Goal: Navigation & Orientation: Find specific page/section

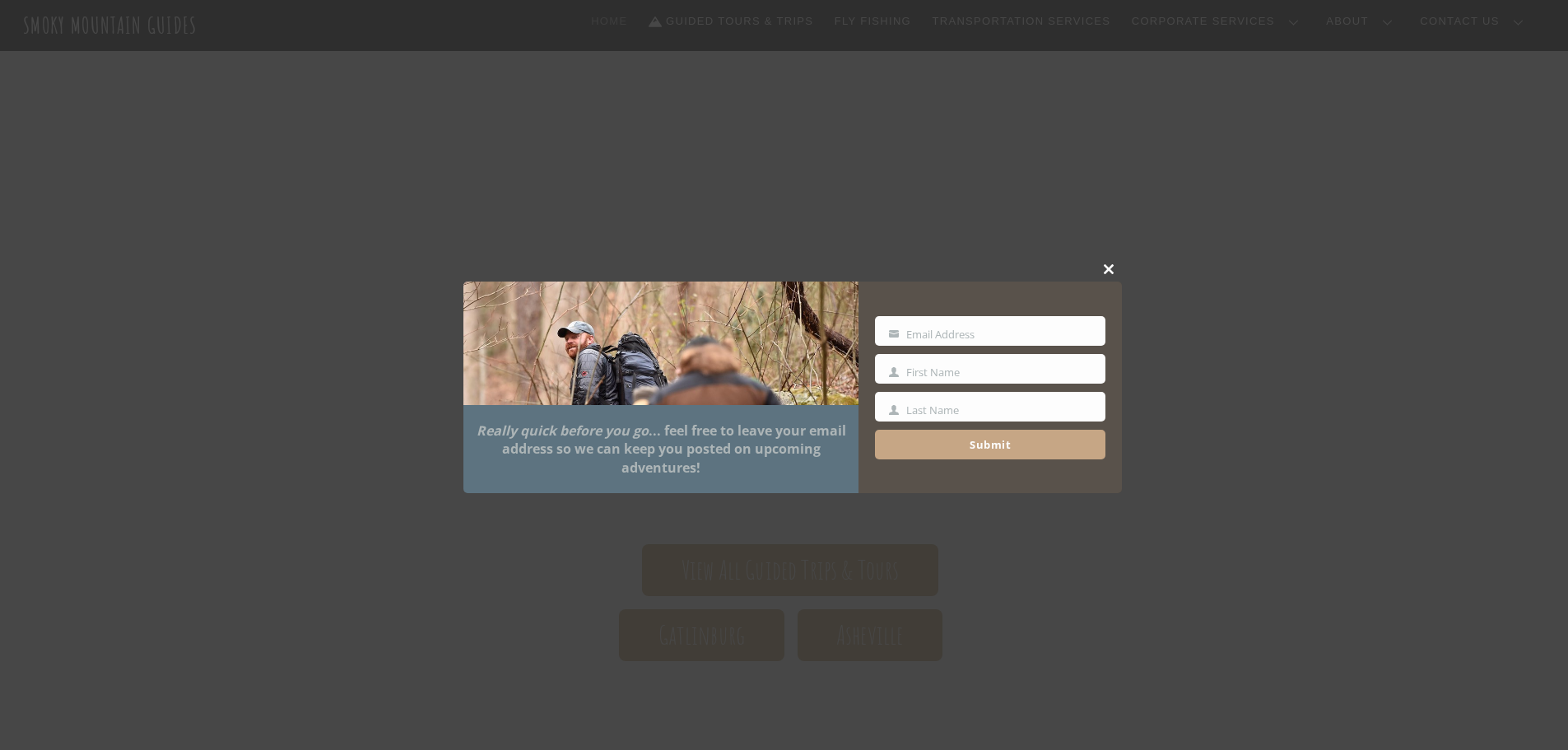
click at [1111, 266] on span at bounding box center [1109, 269] width 24 height 10
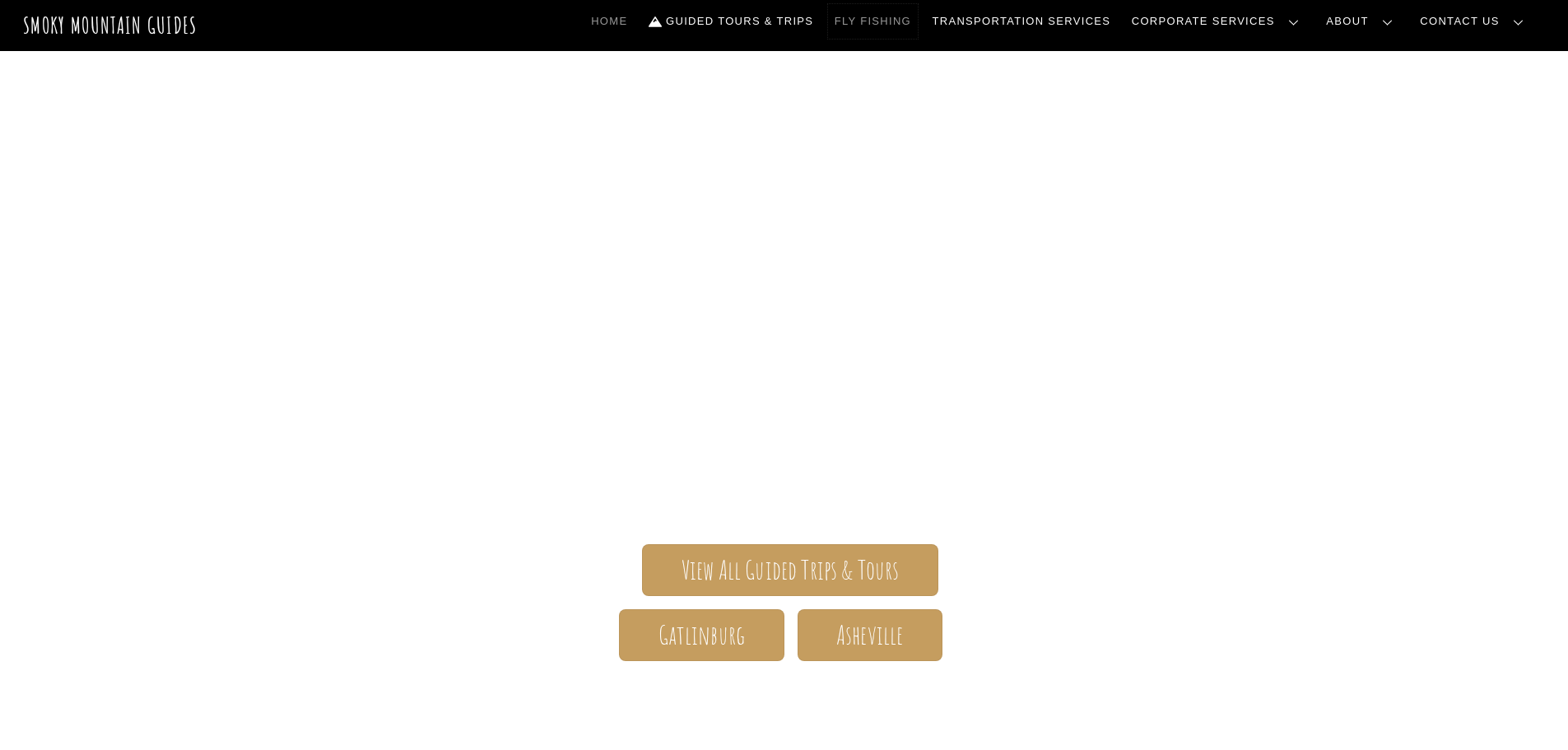
click at [918, 14] on link "Fly Fishing" at bounding box center [873, 22] width 90 height 34
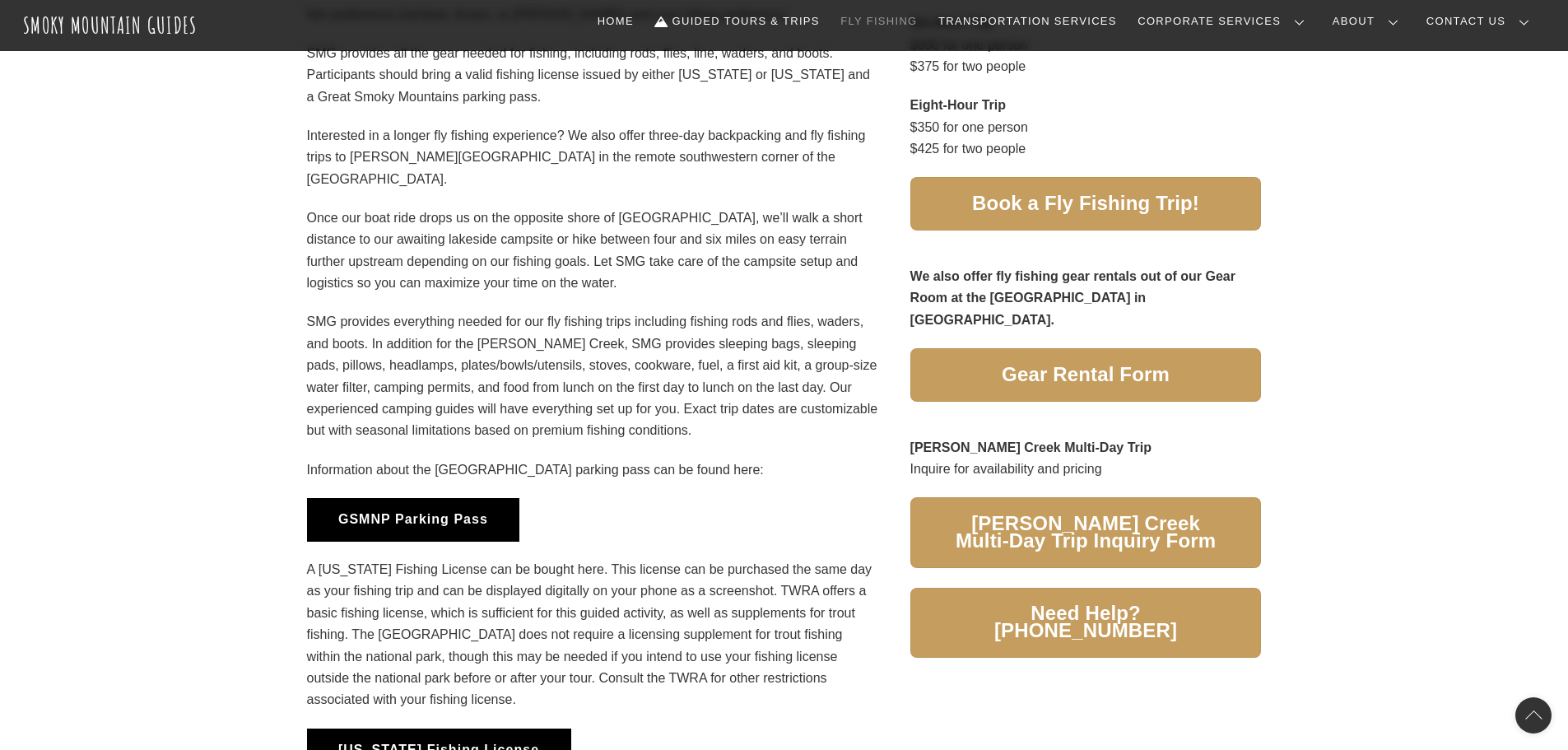
scroll to position [1070, 0]
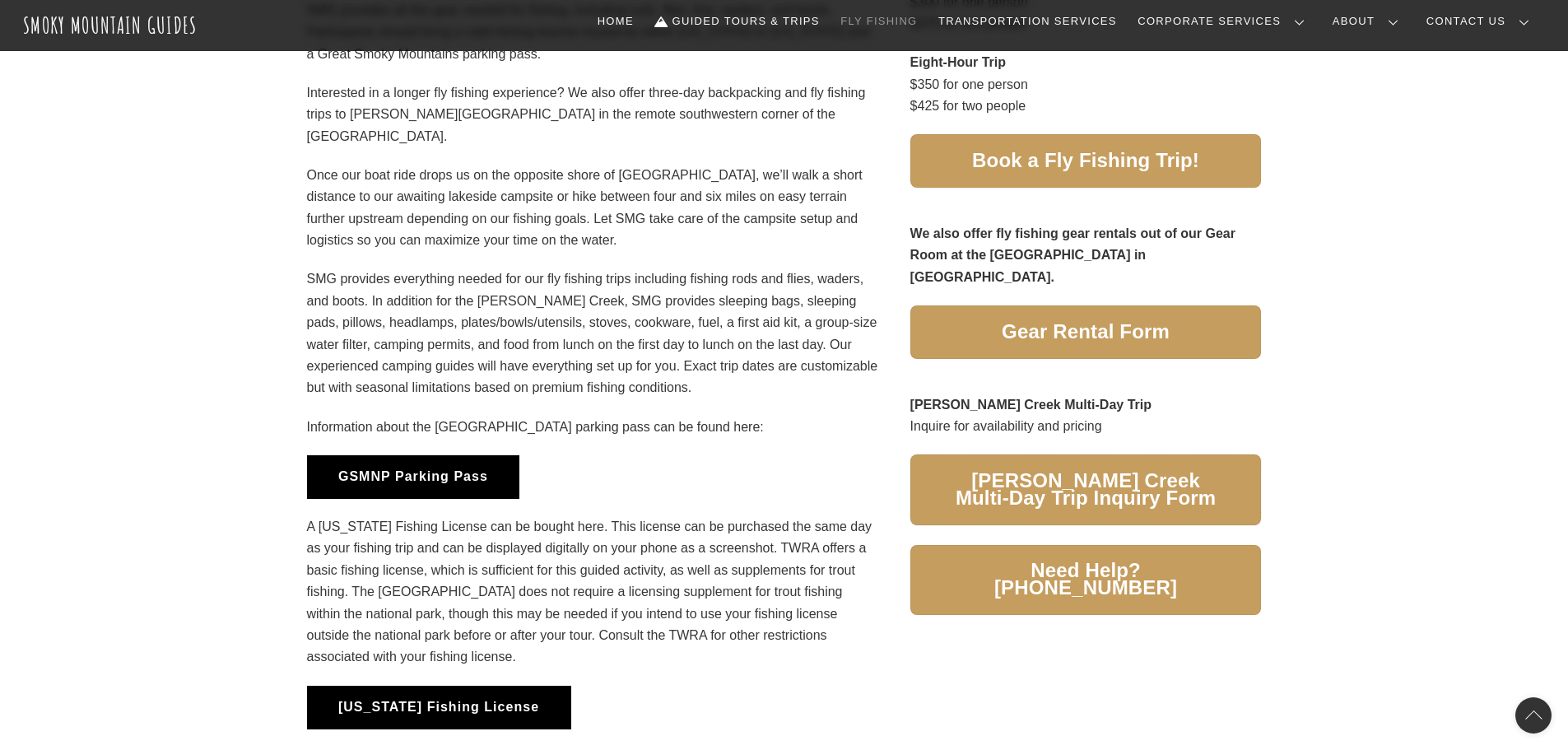
click at [1136, 472] on span "Hazel Creek Multi-Day Trip Inquiry Form" at bounding box center [1086, 489] width 264 height 34
click at [0, 0] on link "Corporate Services Overview" at bounding box center [0, 0] width 0 height 0
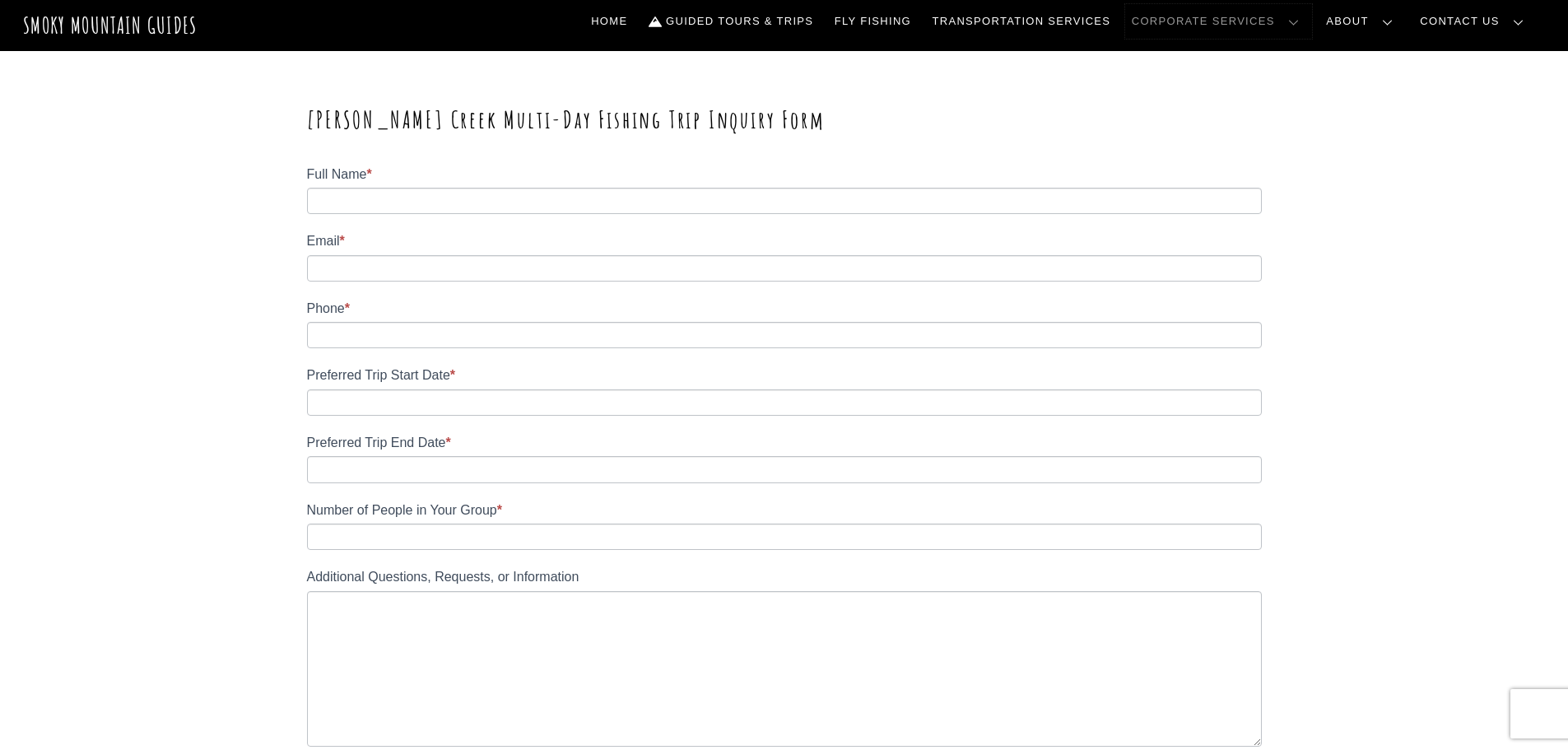
click at [1287, 14] on link "Corporate Services" at bounding box center [1218, 22] width 187 height 34
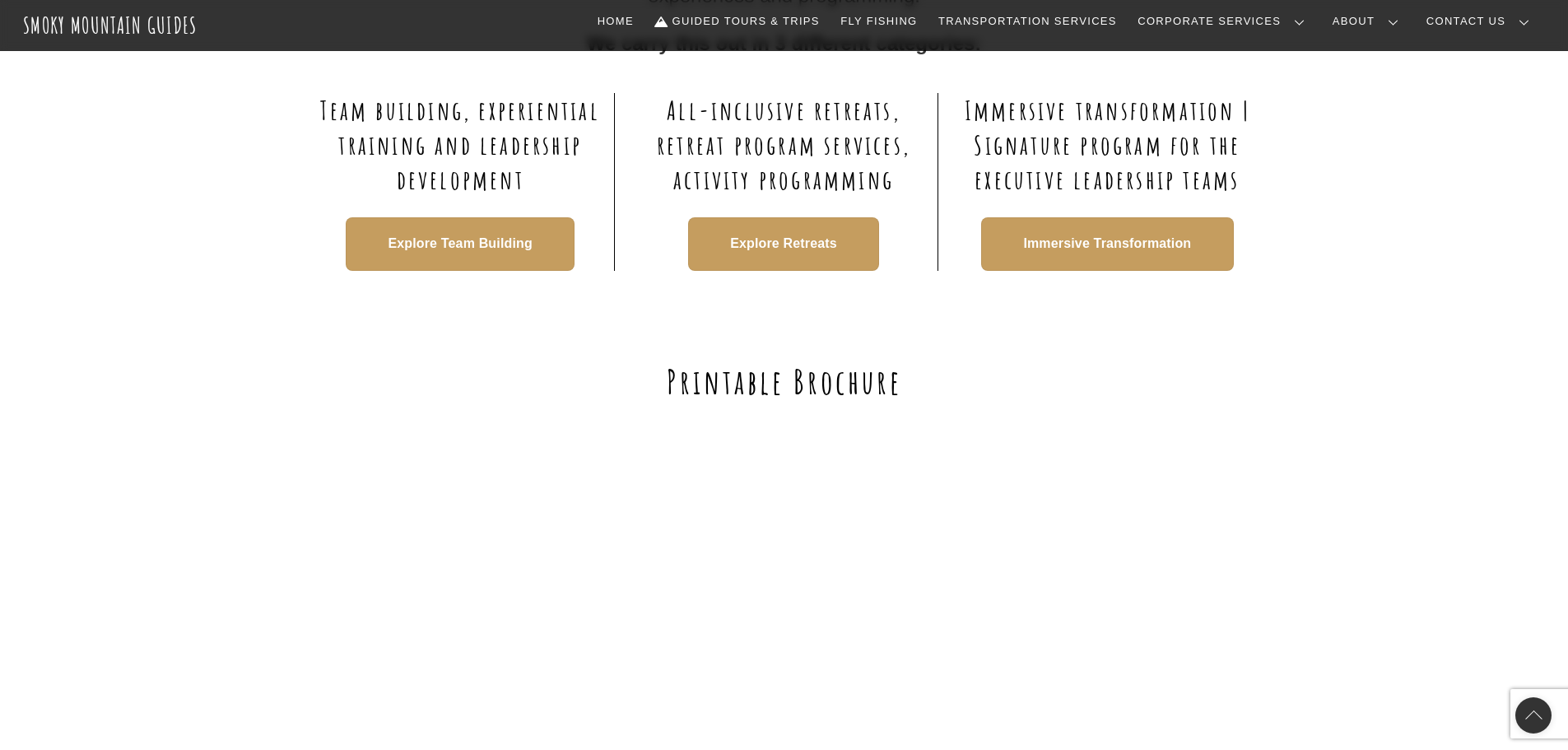
scroll to position [1070, 0]
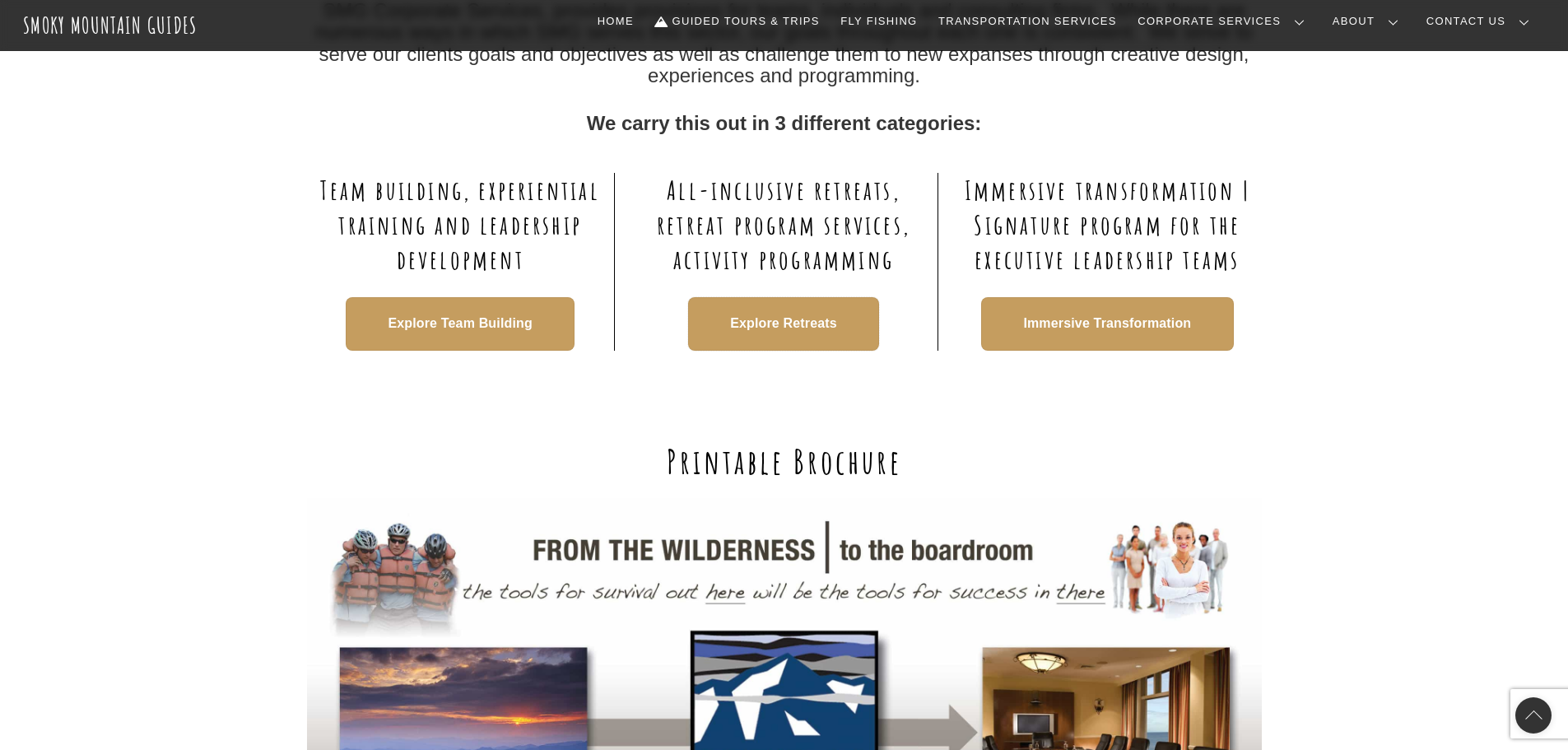
click at [782, 321] on span "Explore Retreats" at bounding box center [783, 324] width 107 height 17
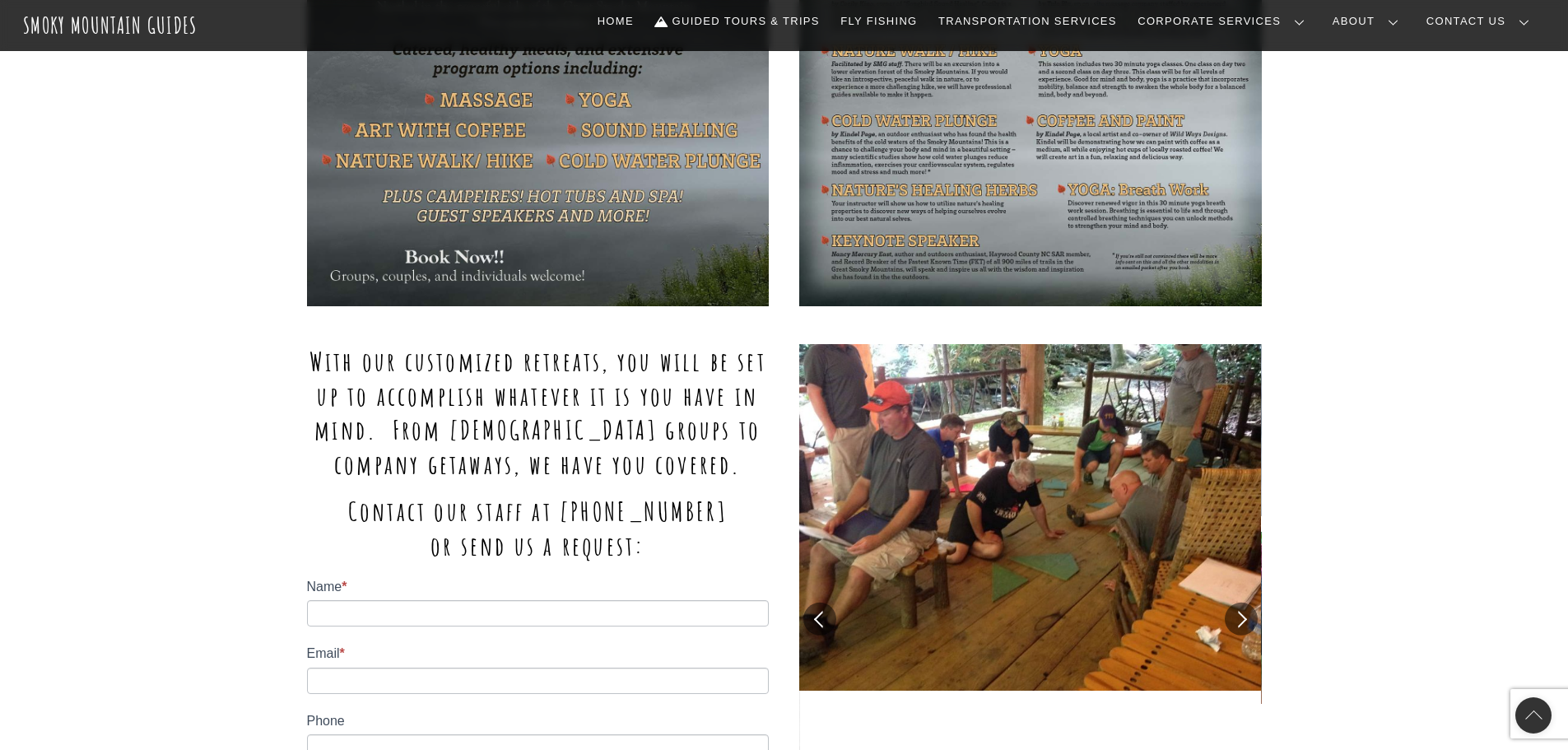
scroll to position [1070, 0]
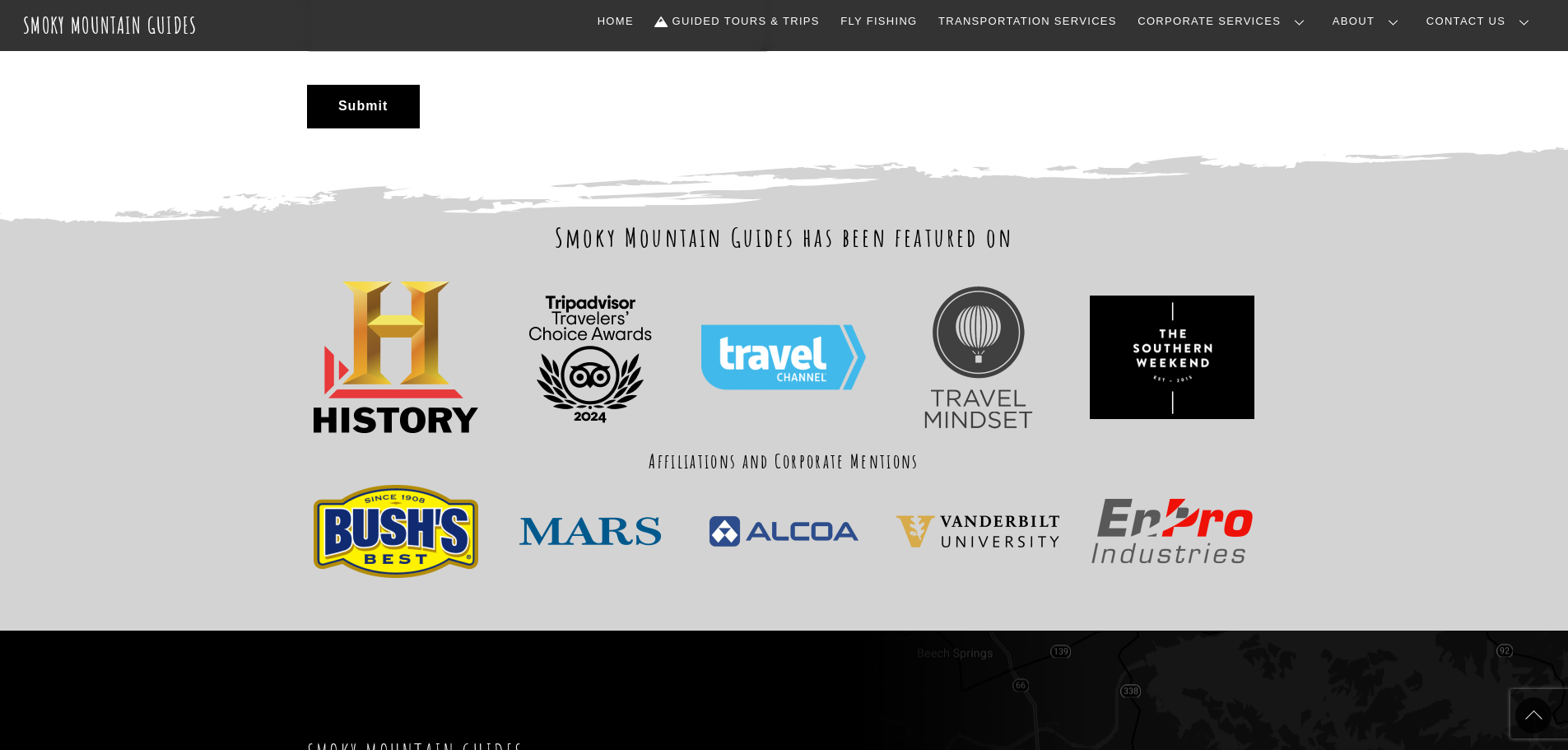
scroll to position [1976, 0]
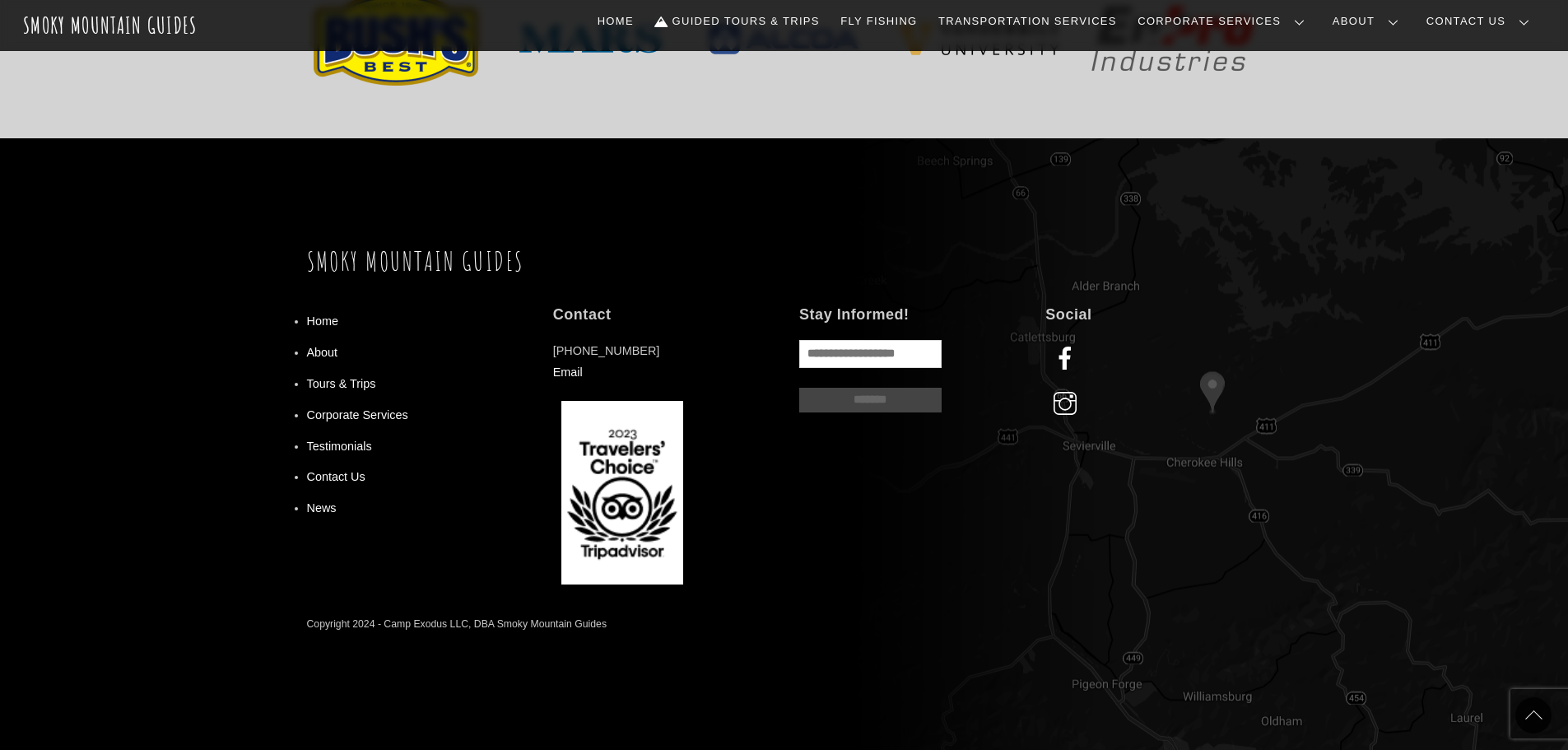
scroll to position [2461, 0]
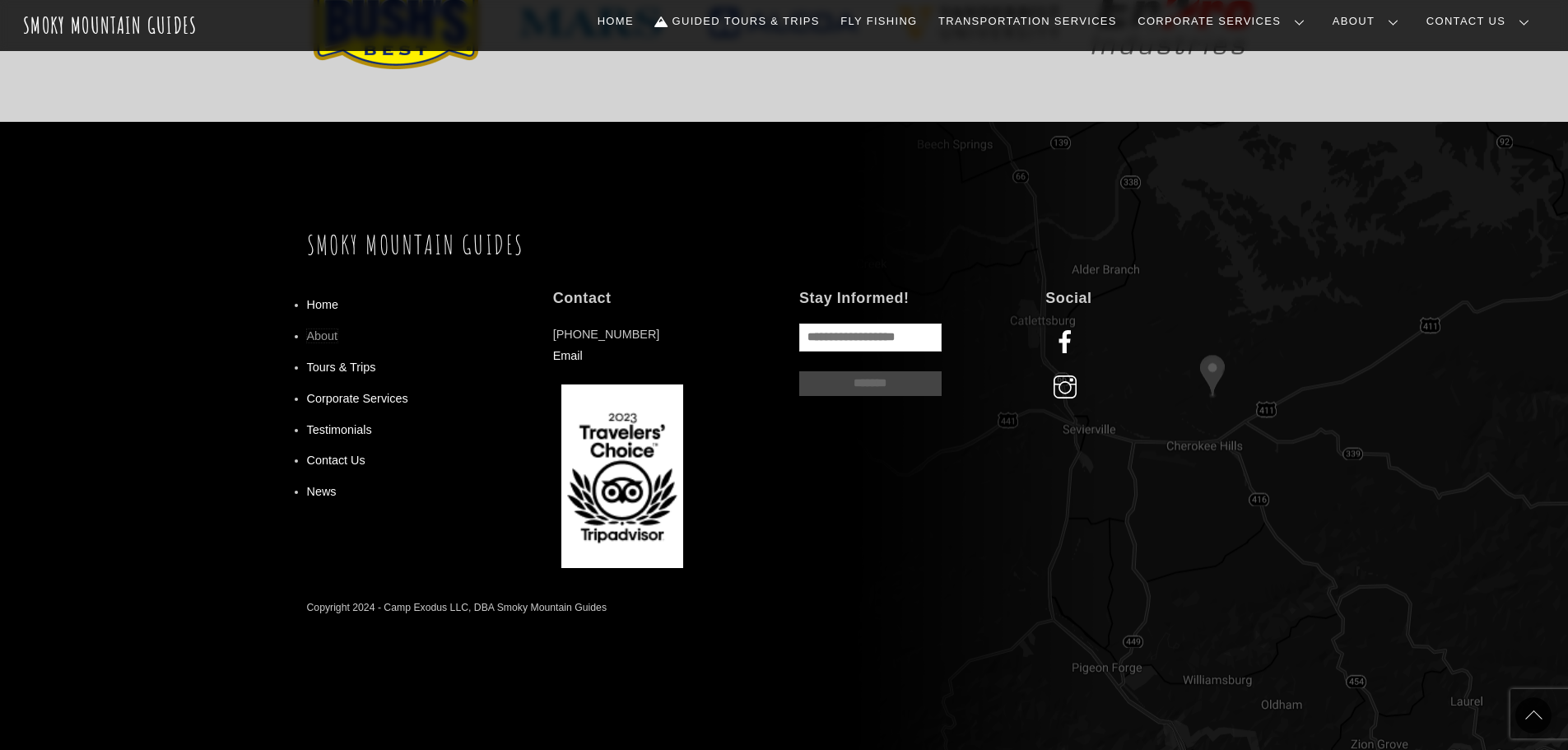
click at [316, 332] on link "About" at bounding box center [322, 335] width 31 height 13
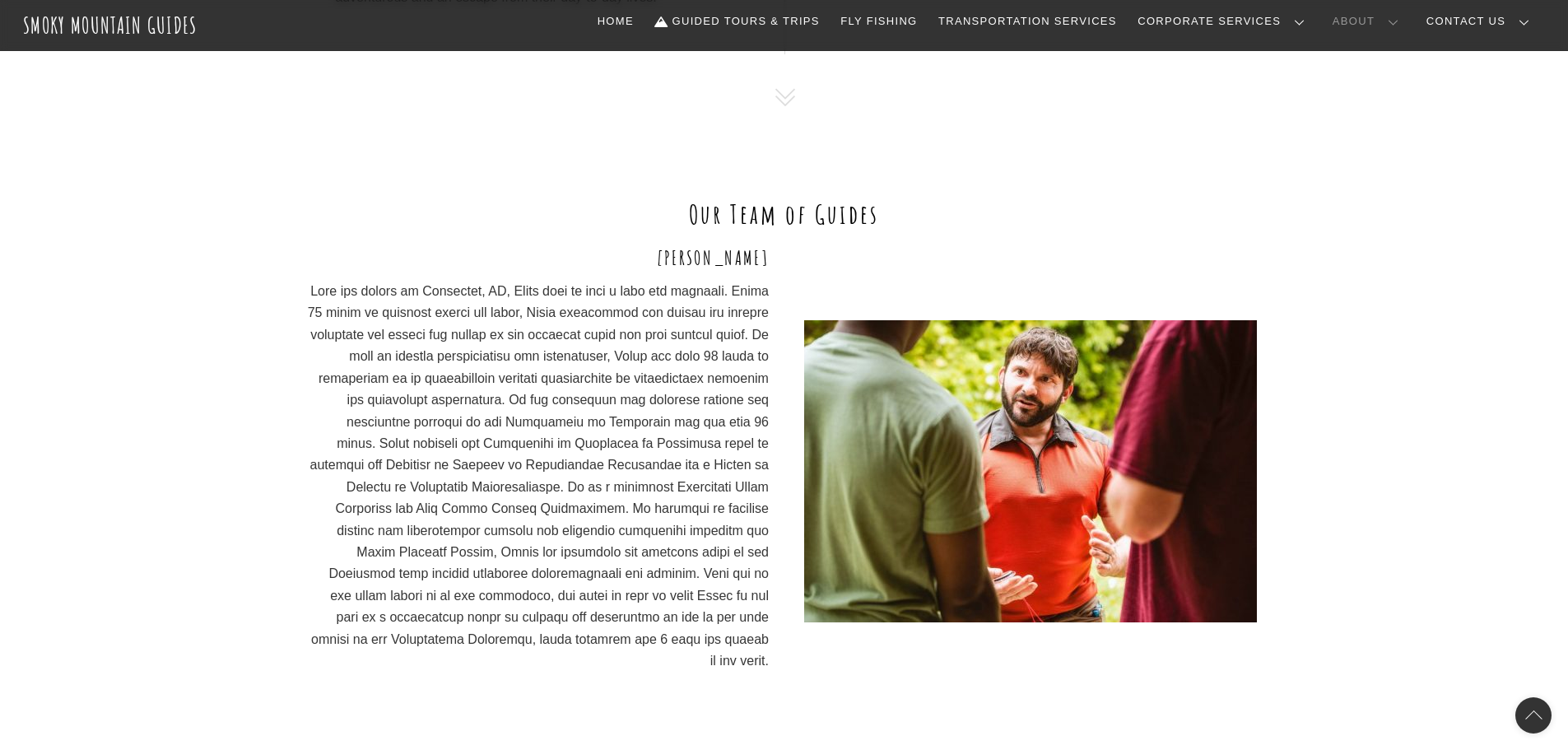
scroll to position [1235, 0]
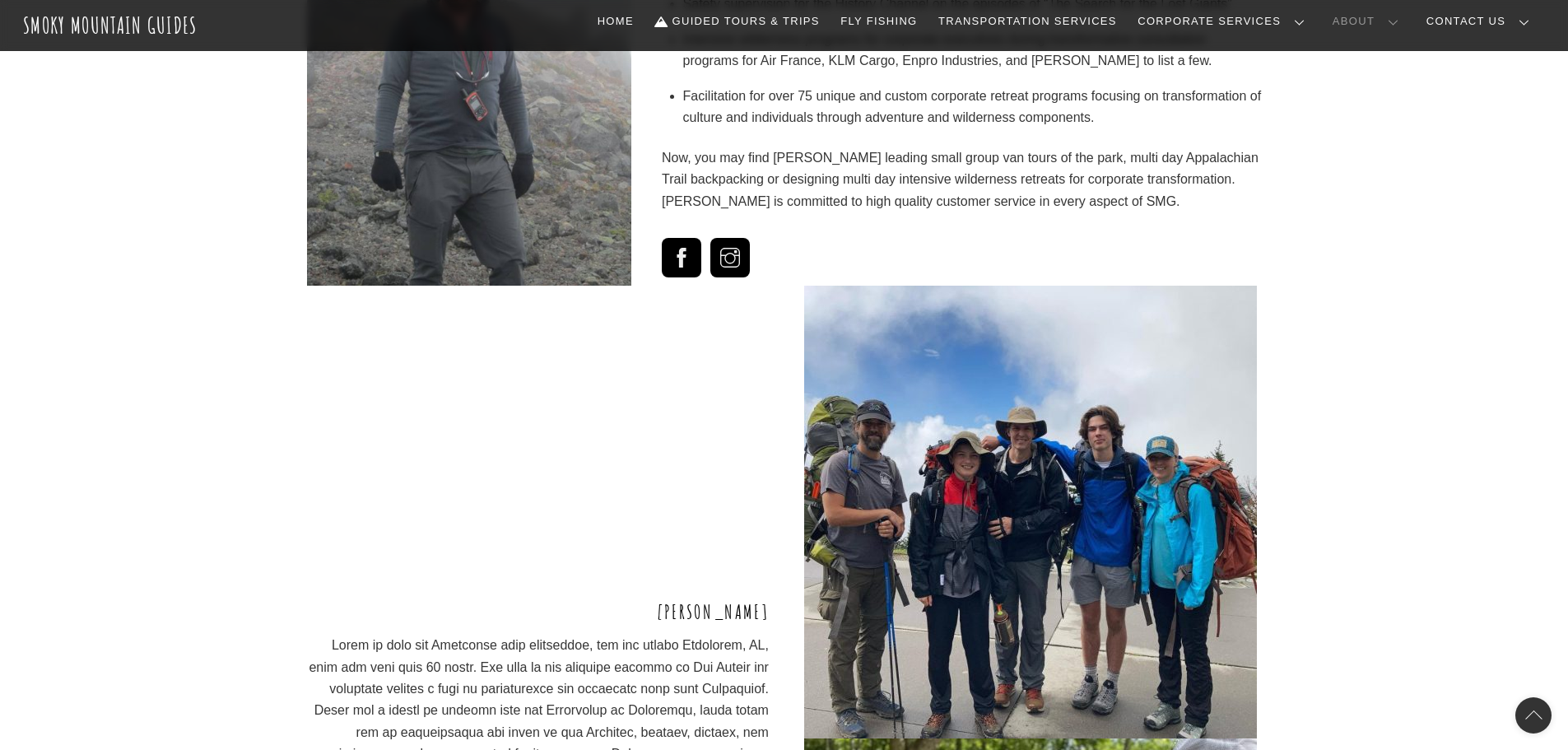
scroll to position [3128, 0]
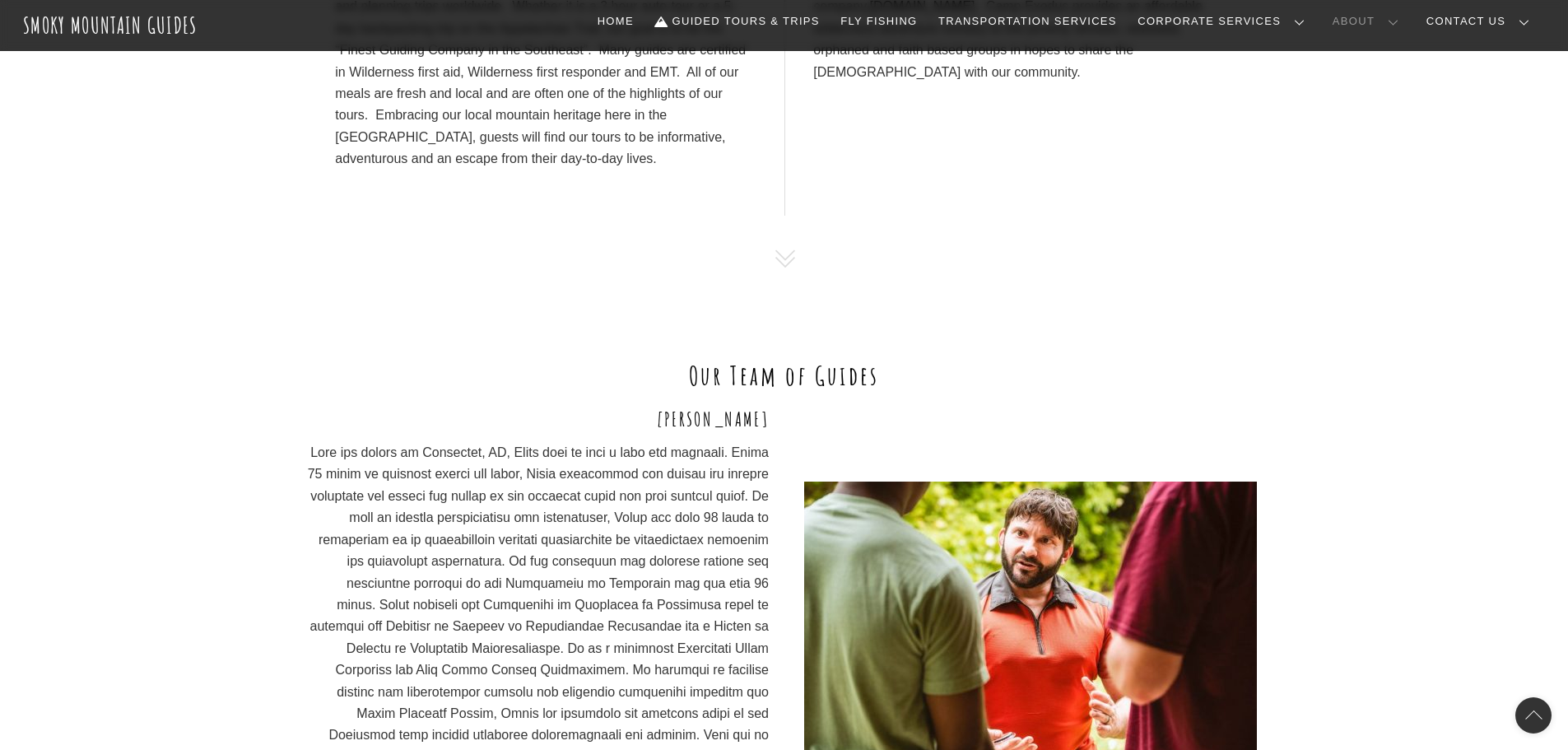
scroll to position [1235, 0]
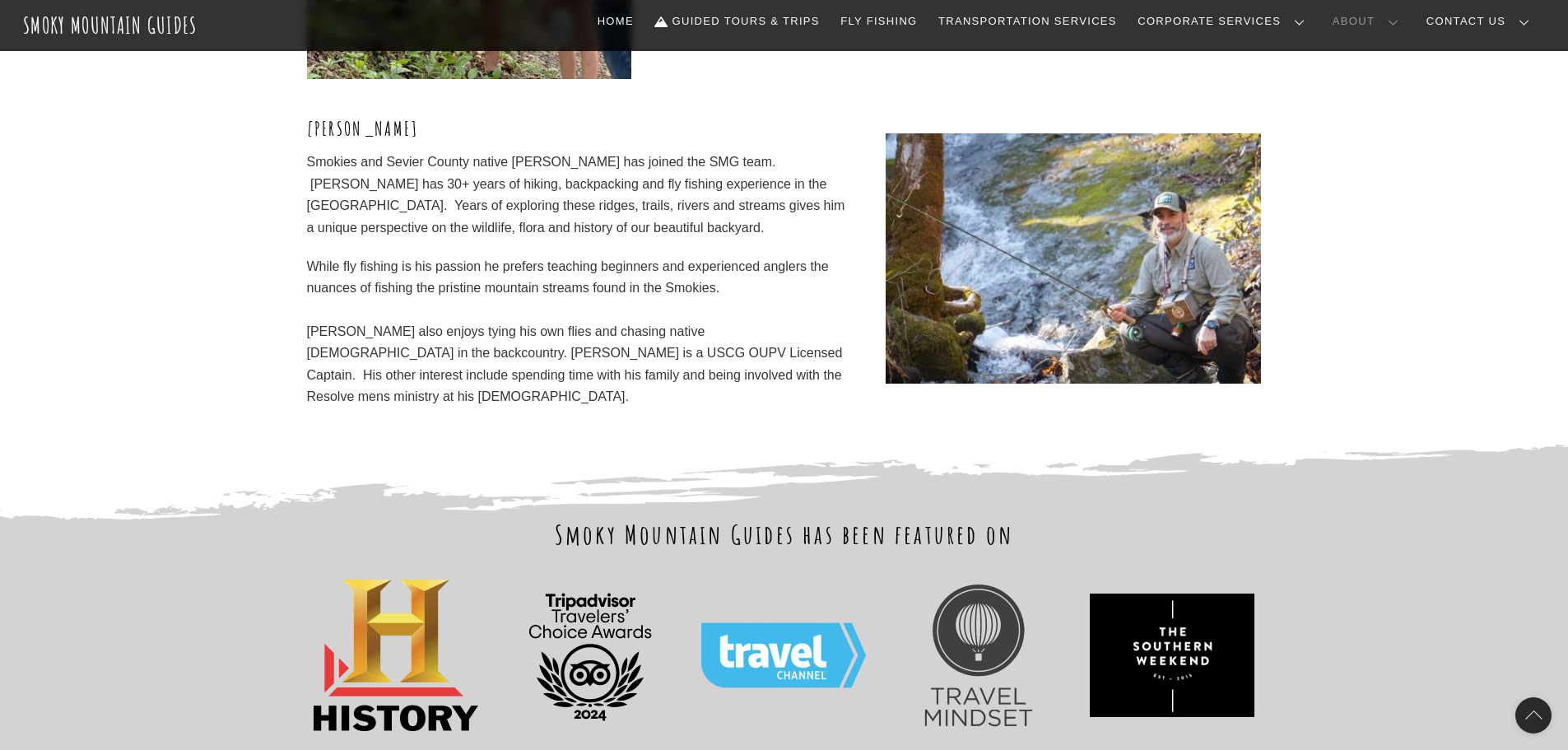
scroll to position [5268, 0]
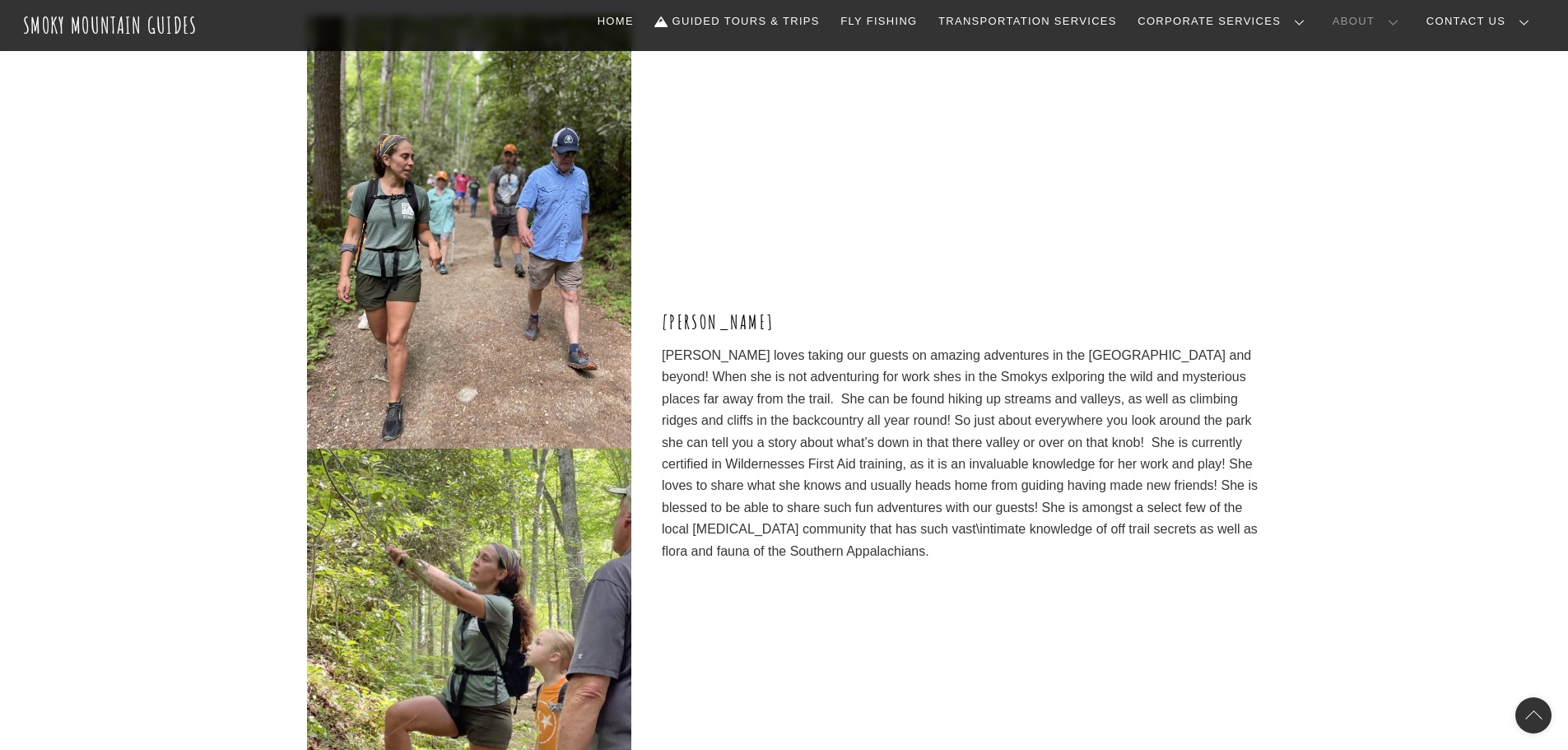
scroll to position [4280, 0]
